Goal: Check status: Check status

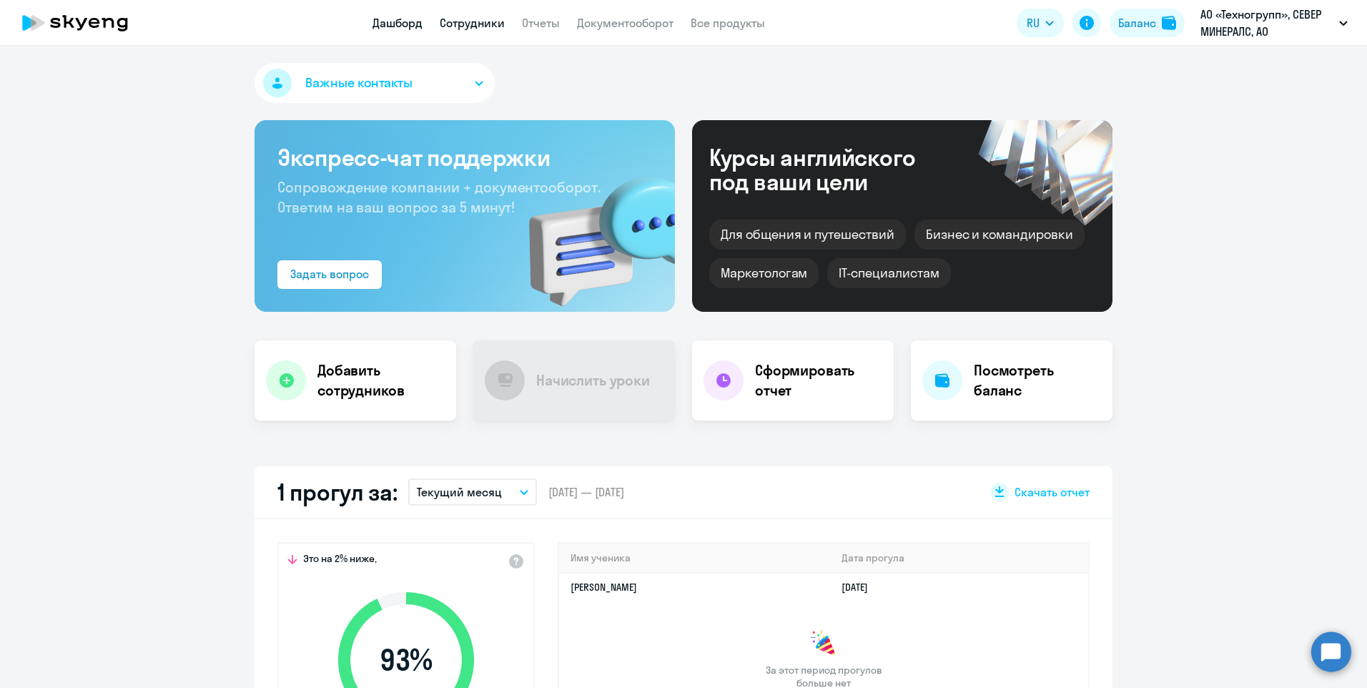
click at [467, 21] on link "Сотрудники" at bounding box center [472, 23] width 65 height 14
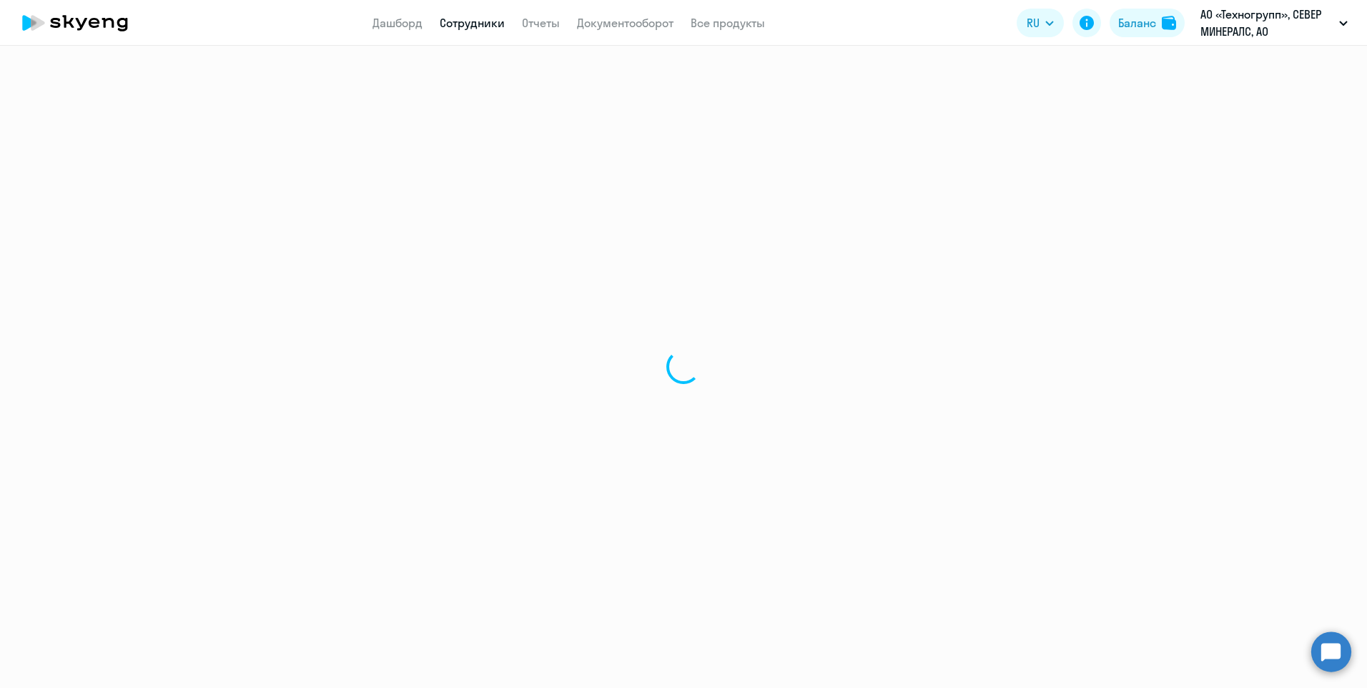
select select "30"
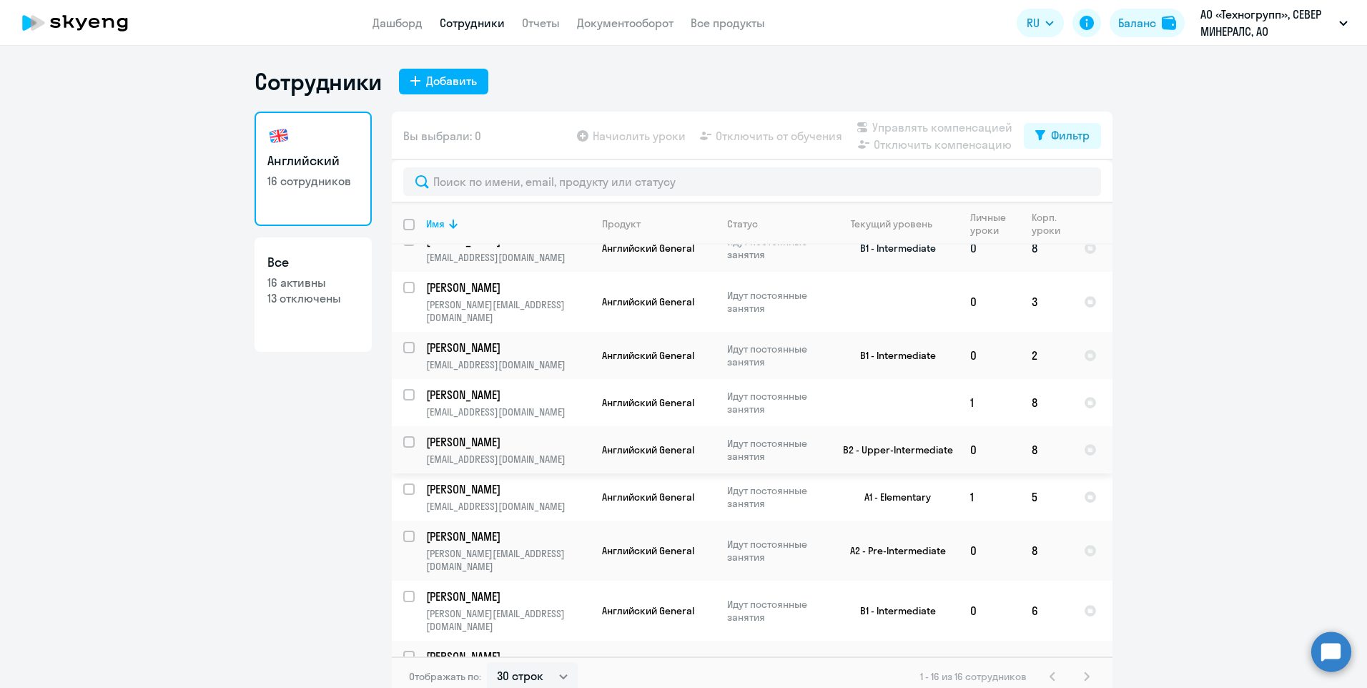
scroll to position [343, 0]
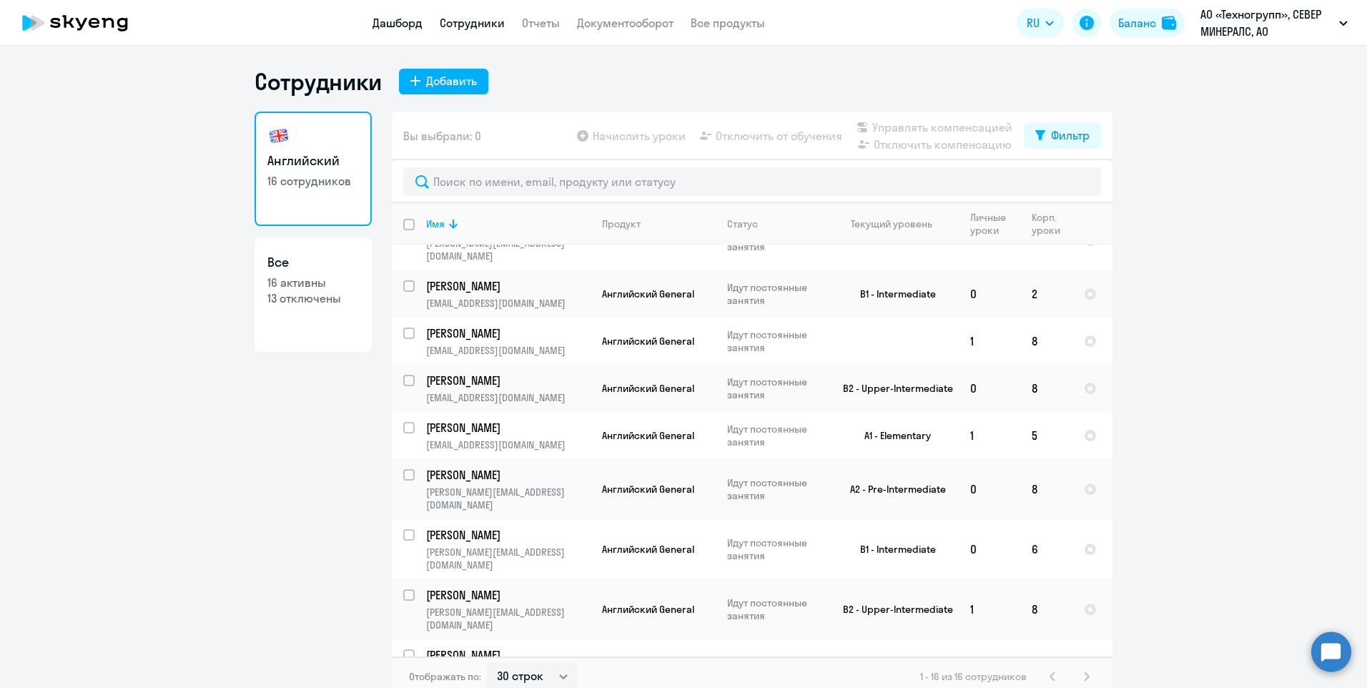
click at [394, 24] on link "Дашборд" at bounding box center [397, 23] width 50 height 14
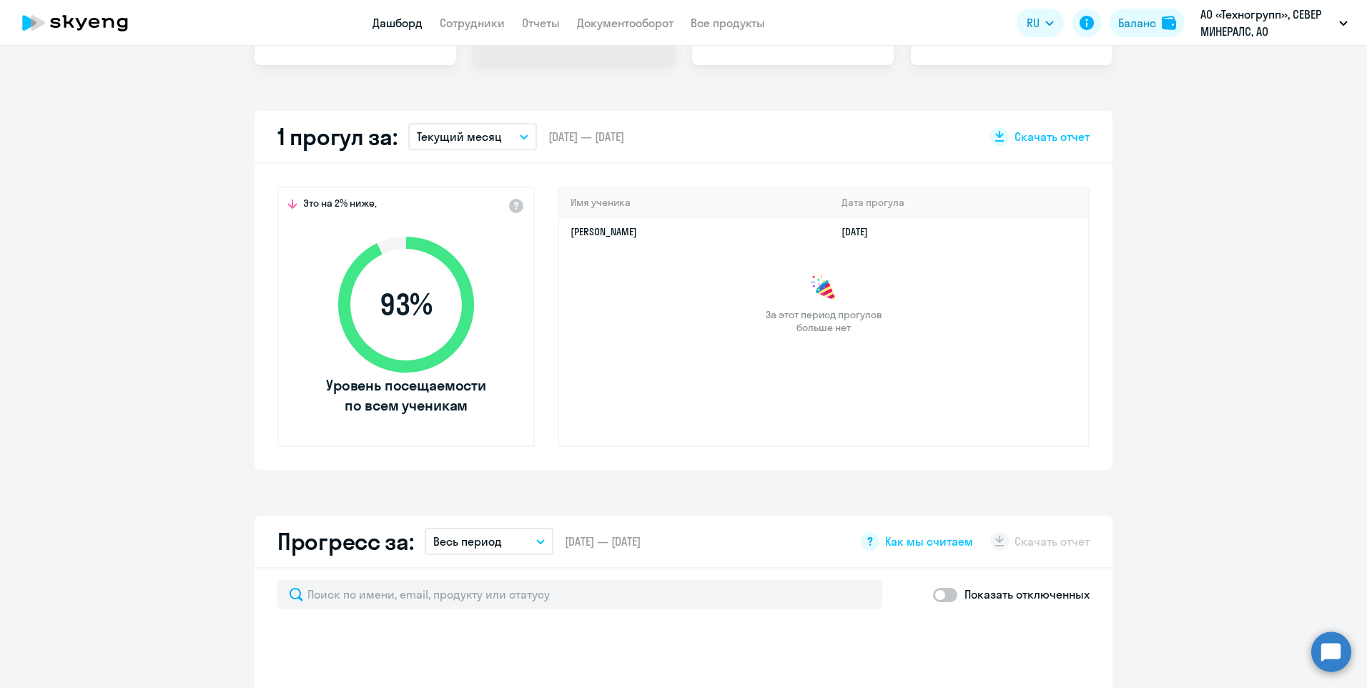
scroll to position [357, 0]
select select "30"
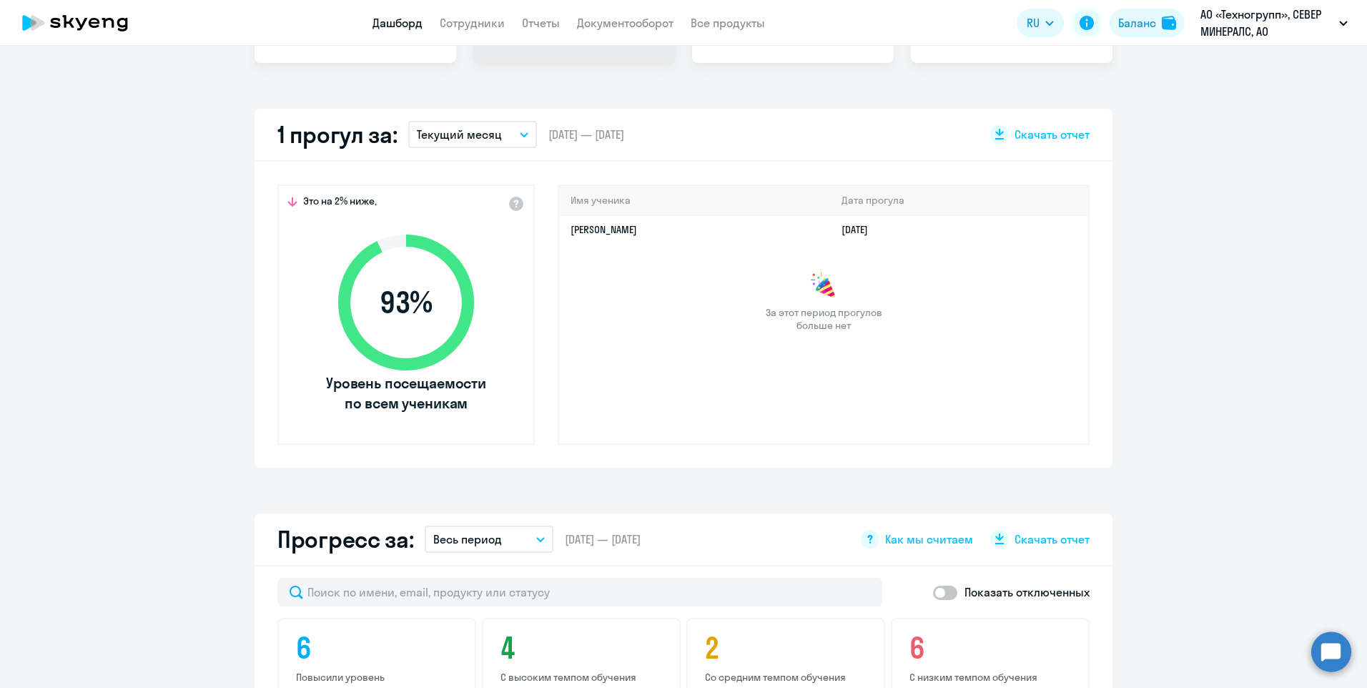
click at [510, 132] on button "Текущий месяц" at bounding box center [472, 134] width 129 height 27
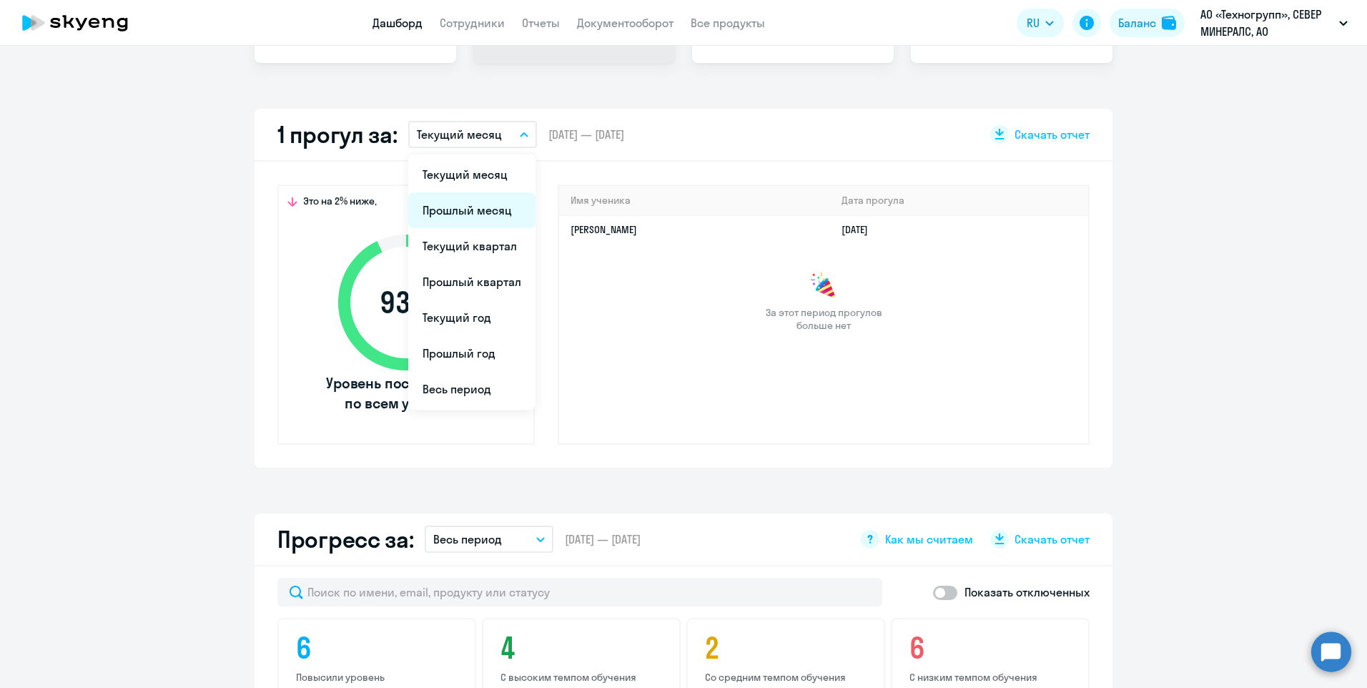
click at [472, 215] on li "Прошлый месяц" at bounding box center [471, 210] width 127 height 36
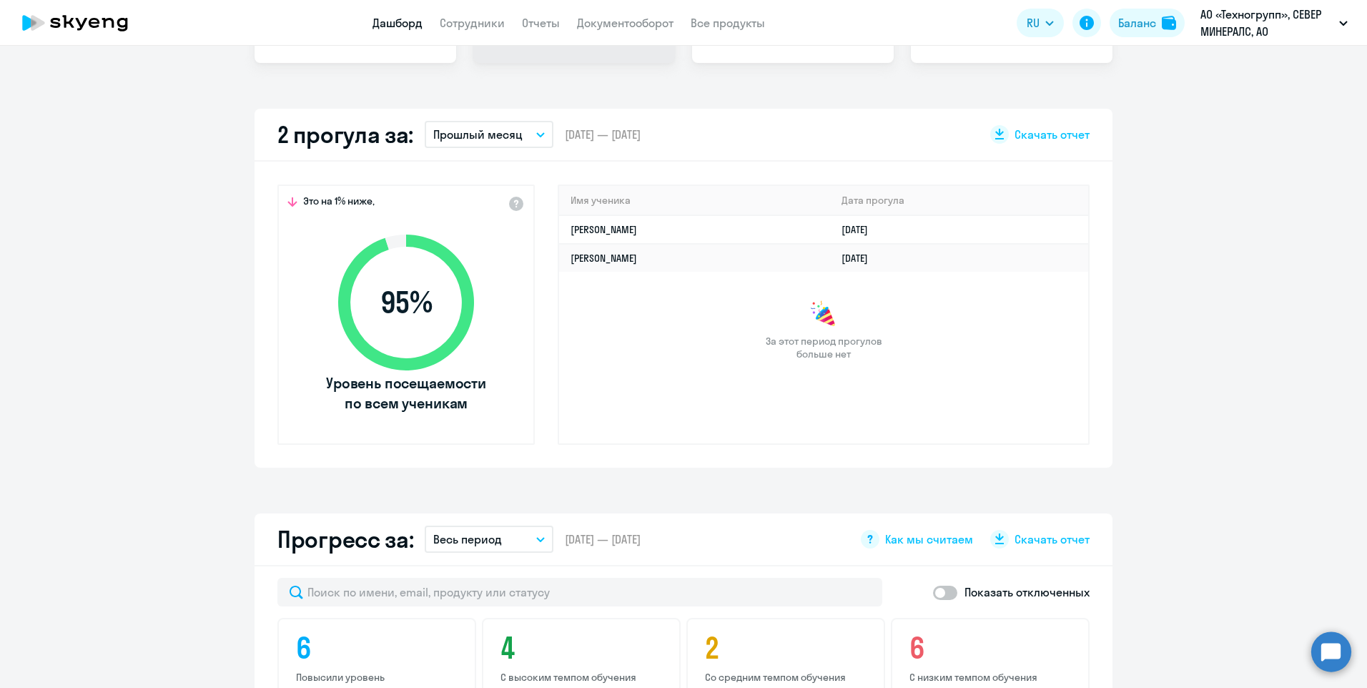
click at [536, 135] on icon "button" at bounding box center [540, 134] width 9 height 5
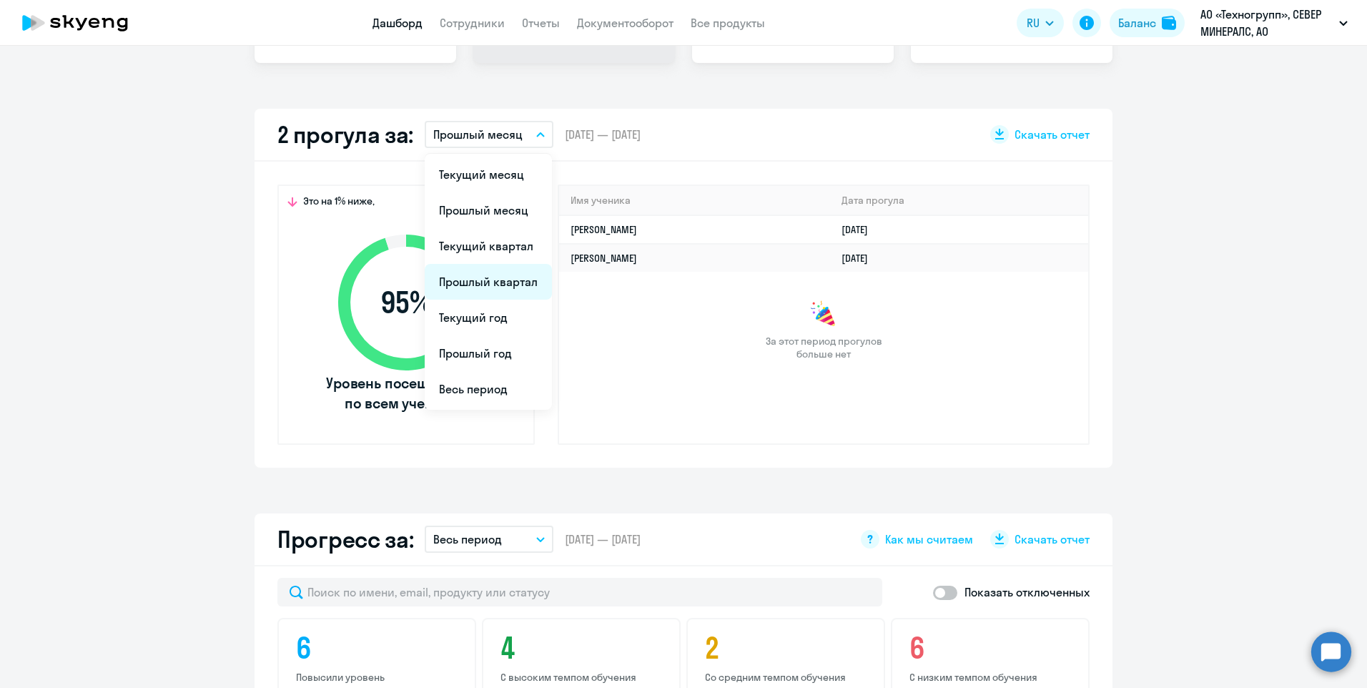
click at [494, 274] on li "Прошлый квартал" at bounding box center [488, 282] width 127 height 36
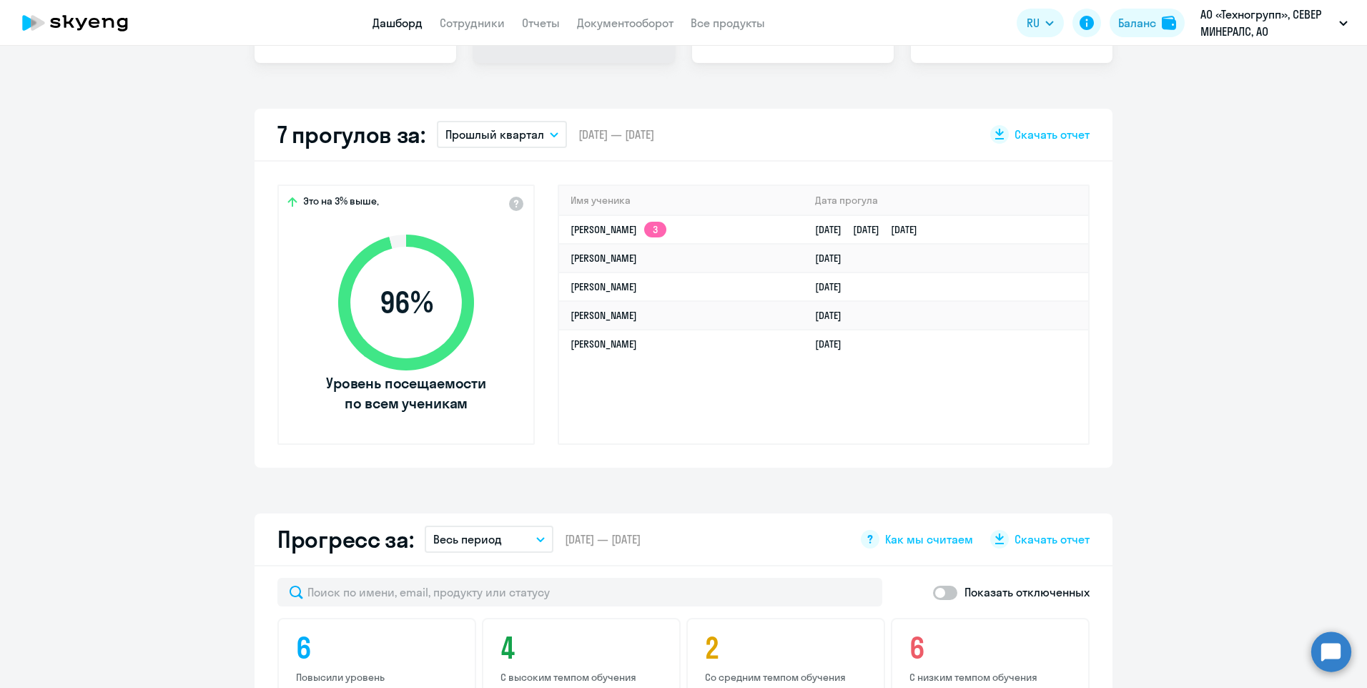
click at [550, 133] on icon "button" at bounding box center [554, 134] width 9 height 5
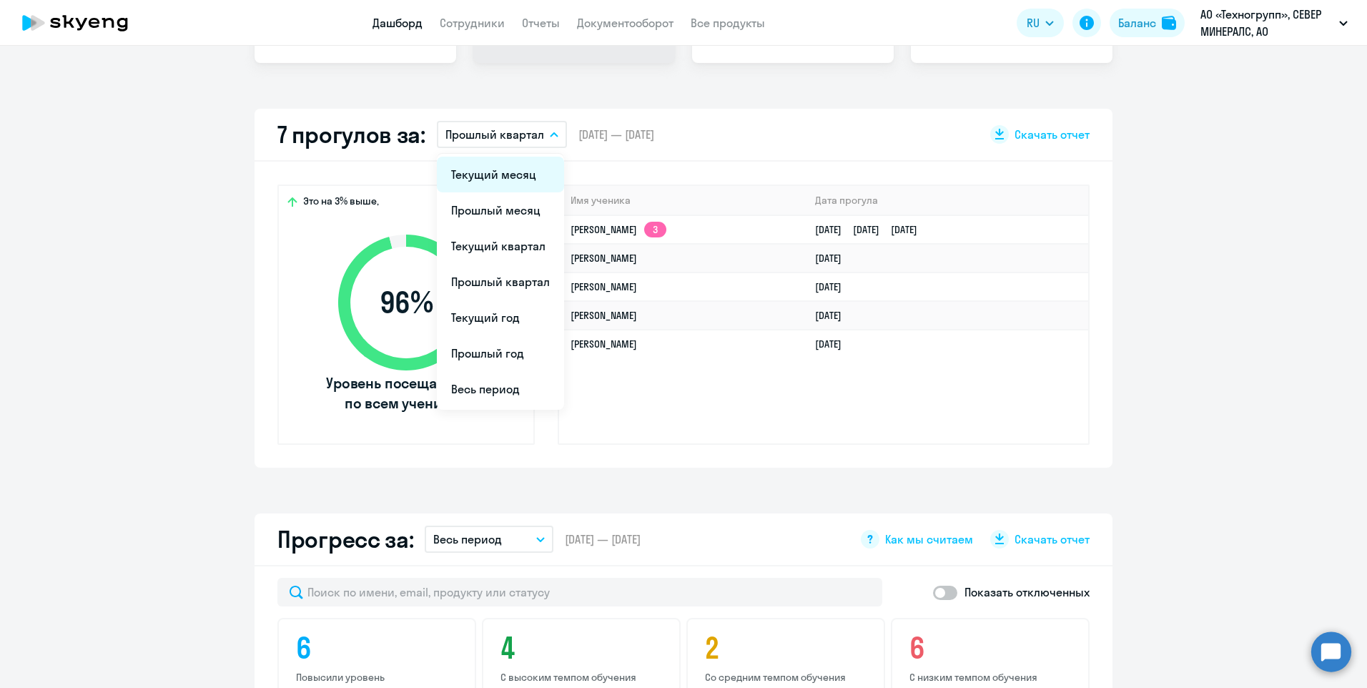
click at [498, 177] on li "Текущий месяц" at bounding box center [500, 175] width 127 height 36
